Goal: Information Seeking & Learning: Understand process/instructions

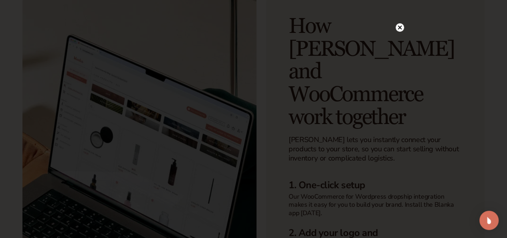
click at [400, 25] on circle at bounding box center [399, 27] width 8 height 8
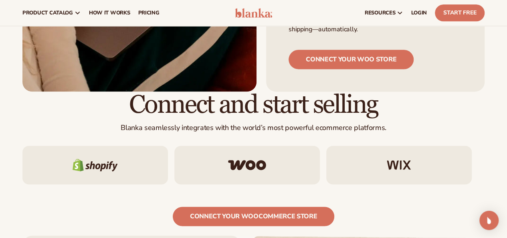
scroll to position [505, 0]
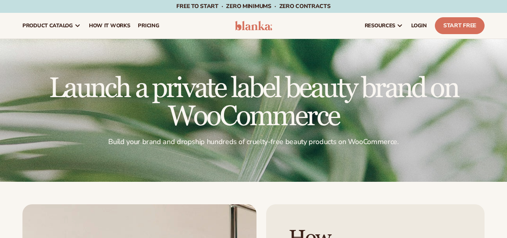
scroll to position [287, 0]
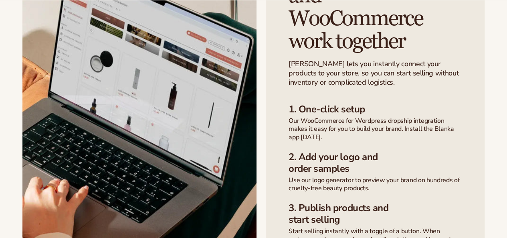
click at [173, 169] on img at bounding box center [139, 113] width 234 height 393
drag, startPoint x: 0, startPoint y: 0, endPoint x: 173, endPoint y: 169, distance: 241.3
click at [173, 169] on img at bounding box center [139, 113] width 234 height 393
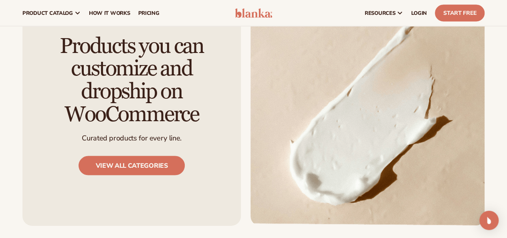
scroll to position [754, 0]
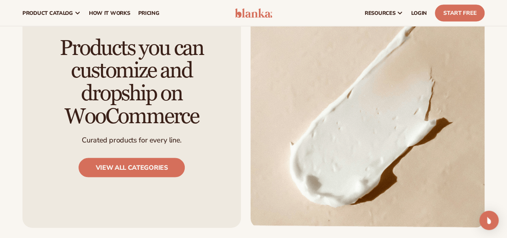
click at [283, 131] on img at bounding box center [367, 106] width 234 height 241
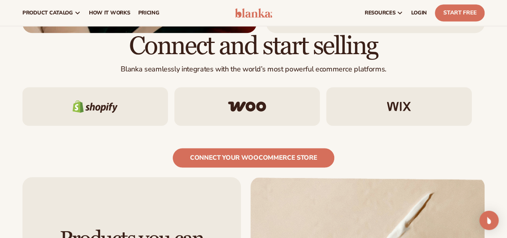
scroll to position [495, 0]
